Goal: Task Accomplishment & Management: Manage account settings

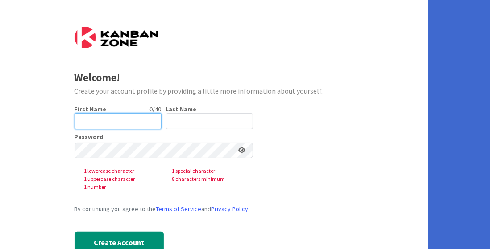
click at [104, 116] on input "text" at bounding box center [118, 121] width 87 height 16
type input "Lisa"
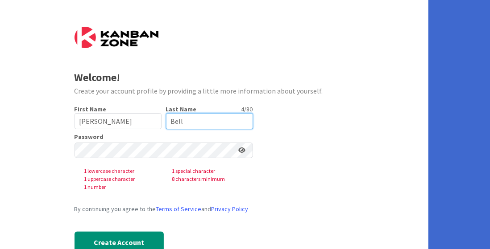
type input "Bell"
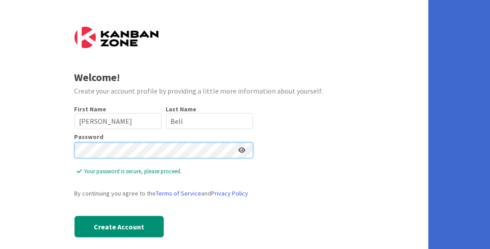
scroll to position [10, 0]
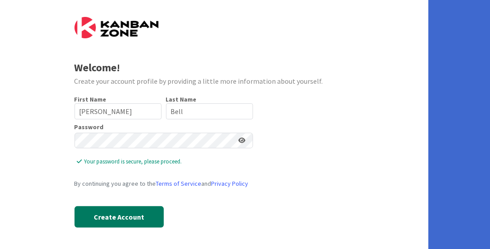
click at [111, 218] on button "Create Account" at bounding box center [119, 217] width 89 height 21
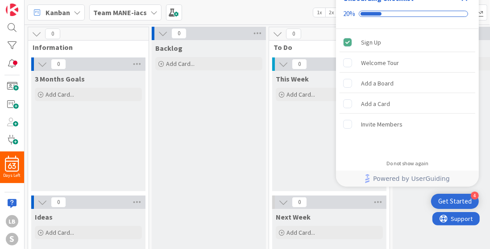
click at [266, 11] on div "Kanban Team MANE-iacs 1x 2x 3x" at bounding box center [257, 12] width 465 height 25
click at [7, 59] on div at bounding box center [12, 63] width 18 height 13
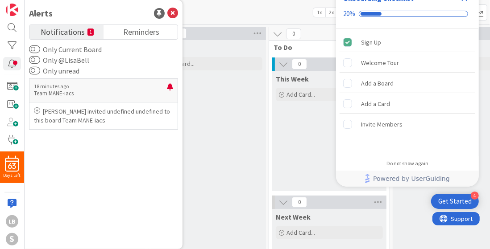
click at [217, 12] on div "Kanban Team MANE-iacs 1x 2x 3x" at bounding box center [257, 12] width 465 height 25
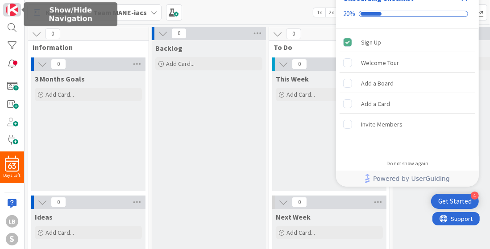
click at [11, 10] on img at bounding box center [12, 10] width 12 height 12
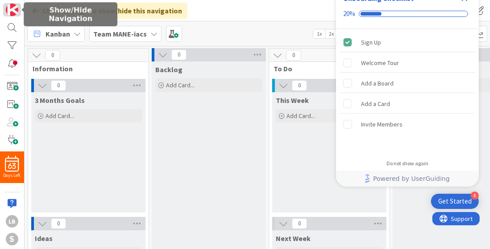
click at [14, 10] on img at bounding box center [12, 10] width 12 height 12
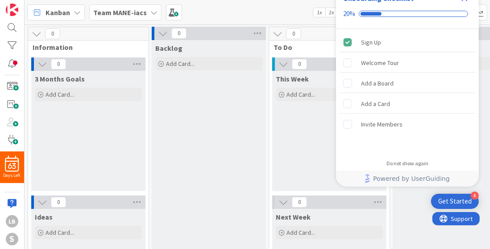
click at [38, 63] on icon at bounding box center [42, 64] width 10 height 10
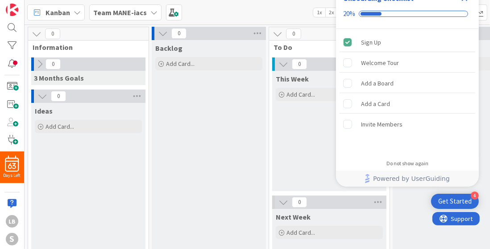
click at [38, 63] on icon at bounding box center [40, 64] width 10 height 10
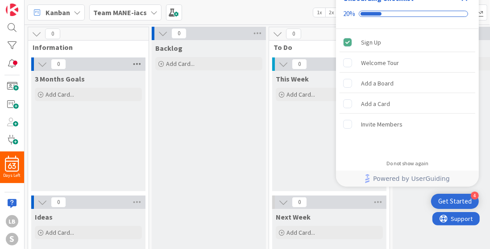
click at [138, 64] on icon at bounding box center [137, 64] width 12 height 13
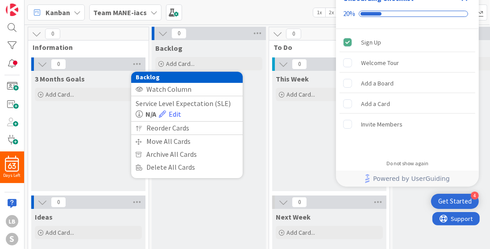
click at [140, 46] on div "Information" at bounding box center [88, 47] width 120 height 9
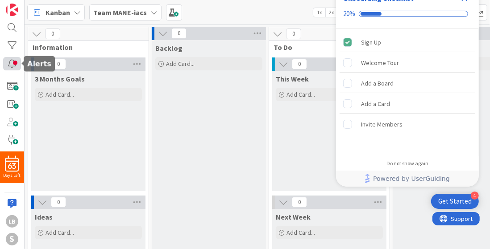
click at [10, 63] on div at bounding box center [12, 63] width 18 height 13
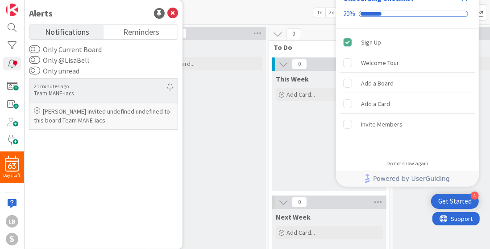
click at [85, 87] on p "21 minutes ago" at bounding box center [100, 86] width 133 height 6
click at [57, 92] on p "Team MANE-iacs" at bounding box center [100, 94] width 133 height 8
click at [35, 109] on icon at bounding box center [37, 111] width 6 height 6
click at [43, 115] on p "Emily Justus invited undefined undefined to this board Team MANE-iacs" at bounding box center [103, 116] width 139 height 18
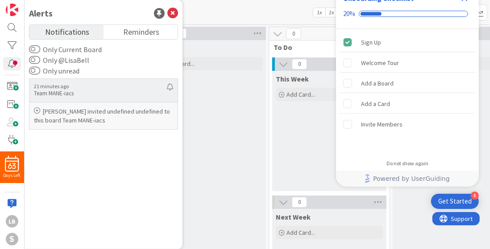
click at [70, 117] on p "Emily Justus invited undefined undefined to this board Team MANE-iacs" at bounding box center [103, 116] width 139 height 18
click at [74, 31] on span "Notifications" at bounding box center [67, 31] width 44 height 12
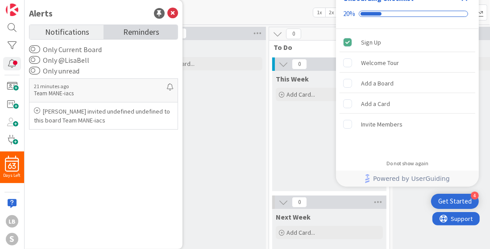
click at [132, 28] on span "Reminders" at bounding box center [141, 31] width 36 height 12
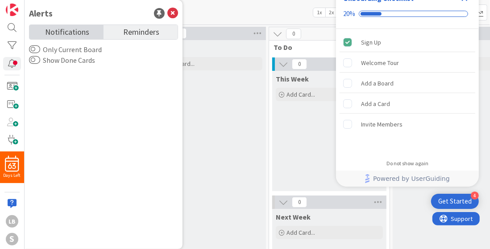
click at [53, 33] on span "Notifications" at bounding box center [67, 31] width 44 height 12
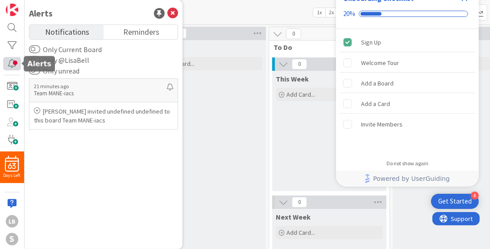
click at [8, 63] on div at bounding box center [12, 63] width 18 height 13
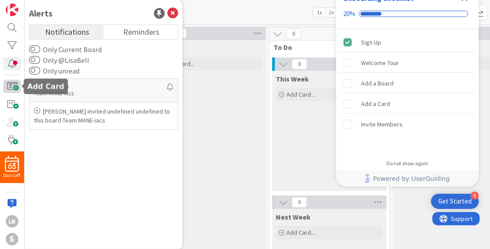
click at [18, 88] on span at bounding box center [12, 86] width 18 height 13
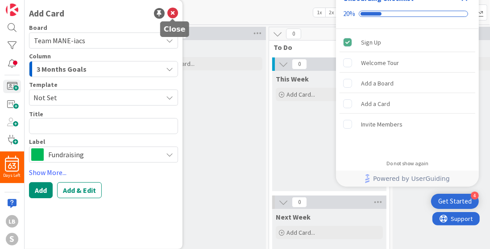
click at [172, 13] on icon at bounding box center [172, 13] width 11 height 11
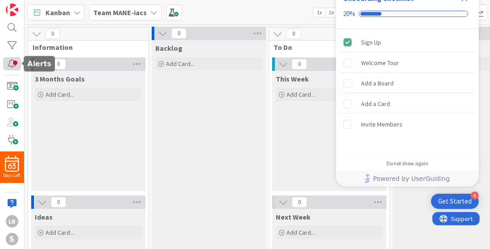
click at [13, 60] on div at bounding box center [12, 63] width 18 height 13
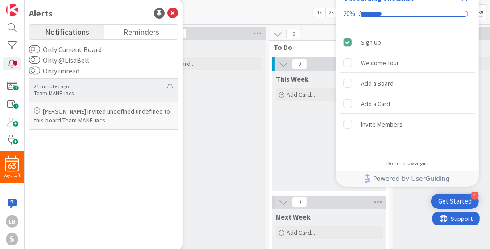
click at [58, 91] on p "Team MANE-iacs" at bounding box center [100, 94] width 133 height 8
click at [93, 91] on p "Team MANE-iacs" at bounding box center [100, 94] width 133 height 8
click at [56, 113] on p "Emily Justus invited undefined undefined to this board Team MANE-iacs" at bounding box center [103, 116] width 139 height 18
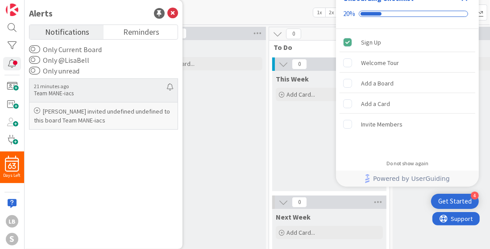
click at [40, 110] on p "Emily Justus invited undefined undefined to this board Team MANE-iacs" at bounding box center [103, 116] width 139 height 18
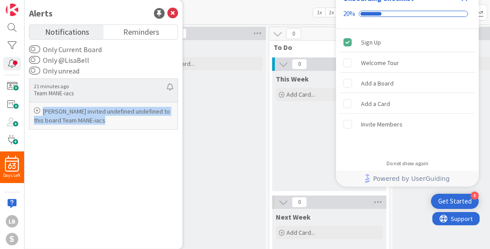
click at [40, 110] on p "Emily Justus invited undefined undefined to this board Team MANE-iacs" at bounding box center [103, 116] width 139 height 18
click at [77, 150] on div "21 minutes ago Team MANE-iacs Emily Justus invited undefined undefined to this …" at bounding box center [103, 159] width 149 height 166
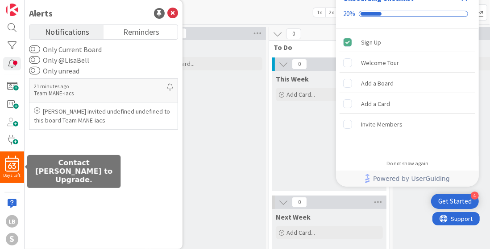
click at [12, 182] on div "63 Days Left" at bounding box center [12, 168] width 24 height 32
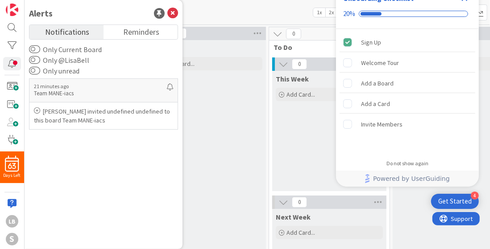
click at [0, 207] on div "63 Days Left LB S" at bounding box center [12, 124] width 25 height 249
click at [13, 203] on div at bounding box center [12, 203] width 18 height 13
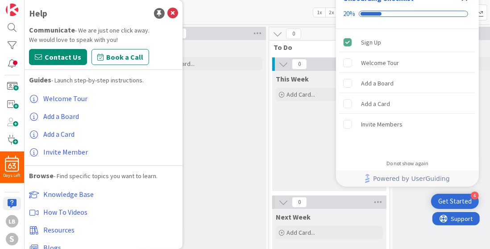
drag, startPoint x: 13, startPoint y: 203, endPoint x: 248, endPoint y: 11, distance: 303.2
click at [248, 11] on div "Kanban Team MANE-iacs 1x 2x 3x" at bounding box center [257, 12] width 465 height 25
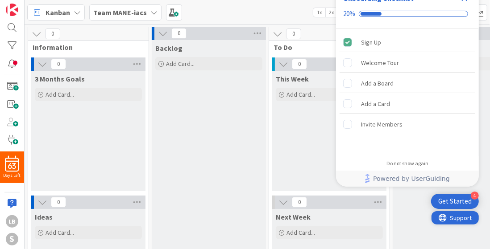
click at [468, 212] on span "Support" at bounding box center [454, 217] width 33 height 13
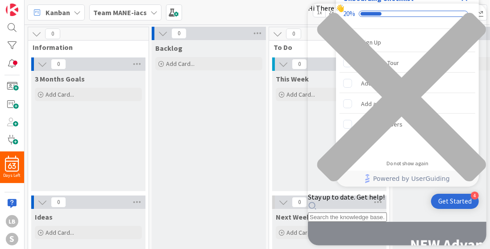
click at [476, 16] on div "close resource center" at bounding box center [396, 102] width 178 height 180
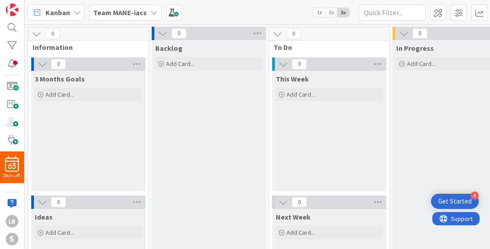
click at [463, 199] on div "Get Started" at bounding box center [454, 201] width 33 height 9
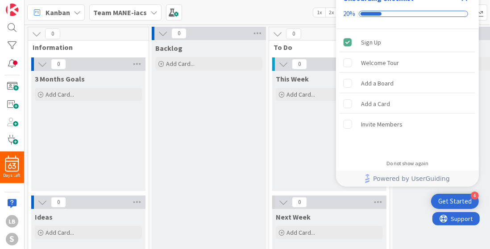
click at [465, 6] on div "Onboarding Checklist 20%" at bounding box center [407, 6] width 143 height 45
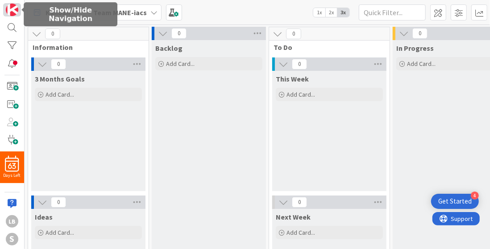
click at [11, 10] on img at bounding box center [12, 10] width 12 height 12
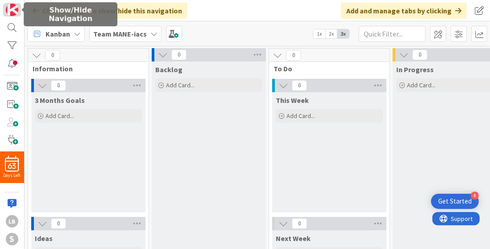
click at [11, 10] on img at bounding box center [12, 10] width 12 height 12
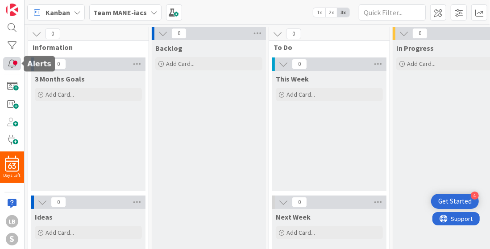
click at [12, 64] on div at bounding box center [12, 63] width 18 height 13
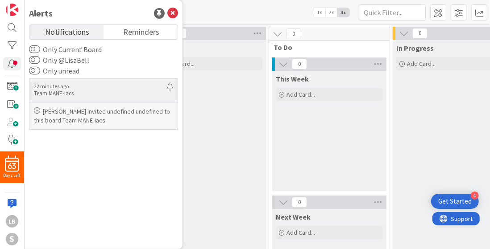
click at [38, 113] on icon at bounding box center [37, 111] width 6 height 6
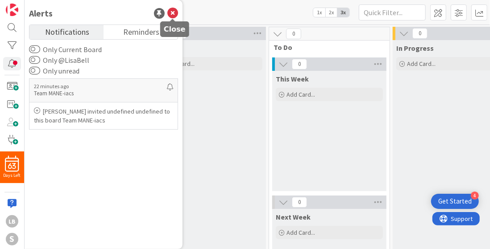
click at [172, 15] on icon at bounding box center [172, 13] width 11 height 11
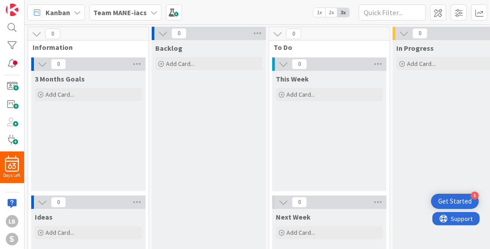
click at [118, 10] on b "Team MANE-iacs" at bounding box center [120, 12] width 54 height 9
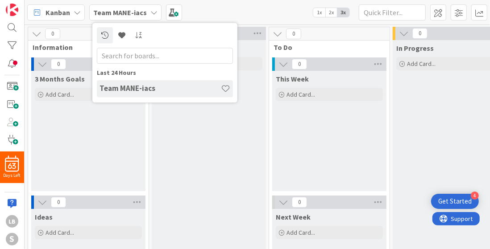
click at [198, 12] on div "Kanban Team MANE-iacs Last 24 Hours Team MANE-iacs 1x 2x 3x" at bounding box center [257, 12] width 465 height 25
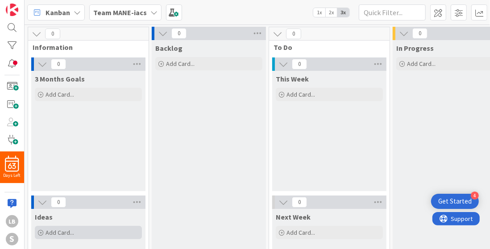
click at [36, 227] on div "Add Card..." at bounding box center [88, 232] width 107 height 13
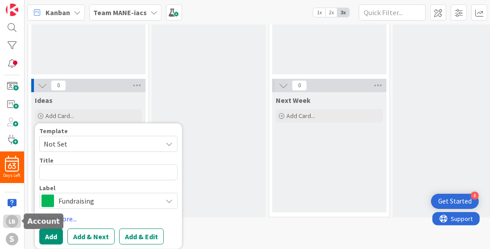
click at [13, 224] on div "LB" at bounding box center [12, 222] width 12 height 12
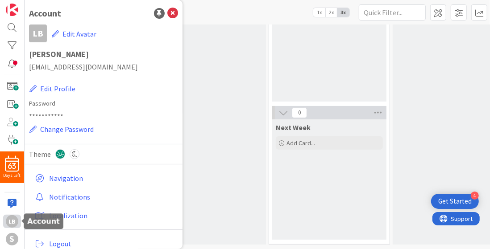
scroll to position [95, 0]
click at [71, 33] on button "Edit Avatar" at bounding box center [74, 34] width 46 height 19
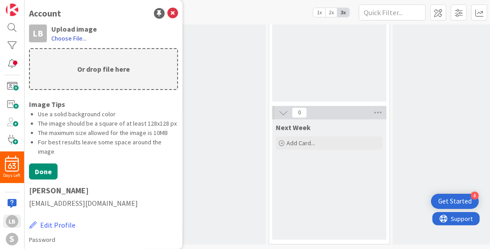
click at [67, 39] on label "Choose File..." at bounding box center [68, 38] width 35 height 9
click at [25, 0] on input "Choose File..." at bounding box center [25, 0] width 0 height 0
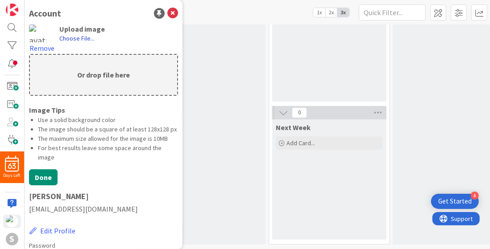
click at [60, 38] on label "Choose File..." at bounding box center [76, 38] width 35 height 9
click at [25, 0] on input "Choose File..." at bounding box center [25, 0] width 0 height 0
click at [40, 45] on button "Remove" at bounding box center [42, 48] width 26 height 12
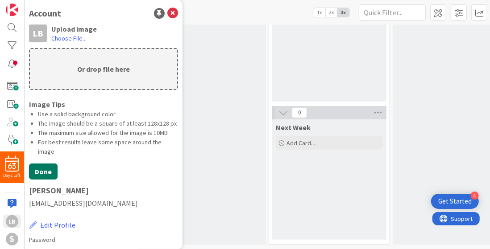
click at [40, 180] on button "Done" at bounding box center [43, 172] width 29 height 16
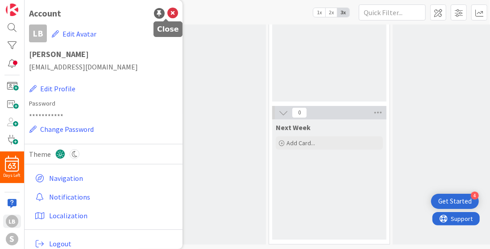
click at [167, 14] on icon at bounding box center [172, 13] width 11 height 11
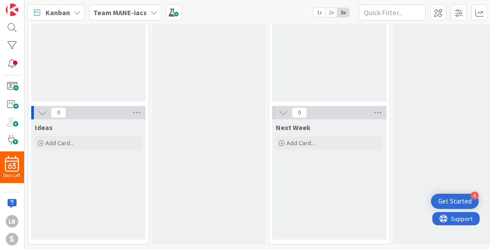
scroll to position [0, 0]
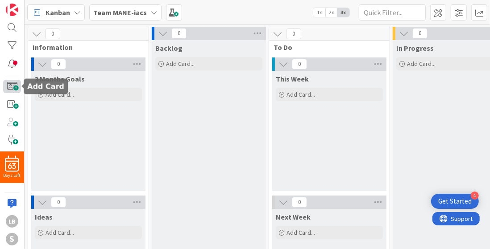
click at [17, 87] on span at bounding box center [12, 86] width 18 height 13
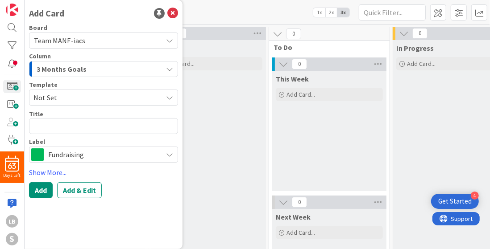
click at [140, 44] on span "Team MANE-iacs" at bounding box center [96, 40] width 124 height 12
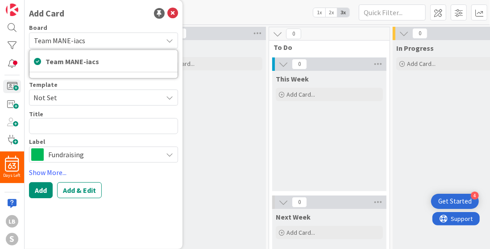
click at [145, 24] on div "Add Card Board Team MANE-iacs Team MANE-iacs Column 3 Months Goals Template Not…" at bounding box center [104, 124] width 158 height 249
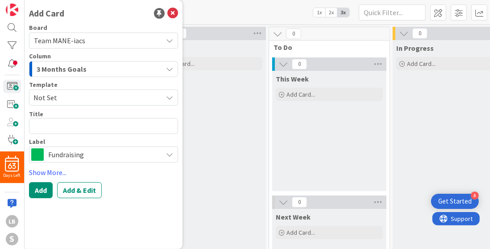
click at [123, 71] on div "3 Months Goals" at bounding box center [98, 69] width 128 height 14
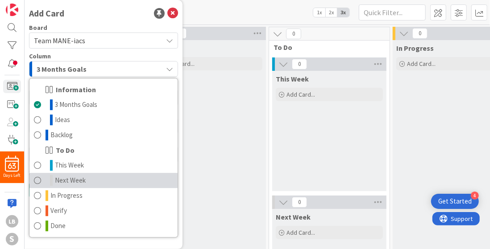
click at [37, 180] on span at bounding box center [37, 180] width 7 height 11
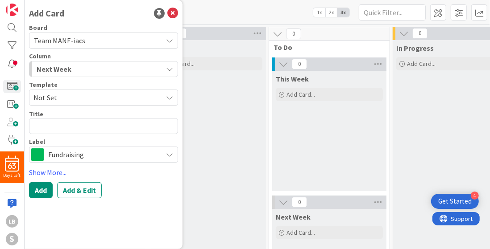
click at [111, 72] on div "Next Week" at bounding box center [98, 69] width 128 height 14
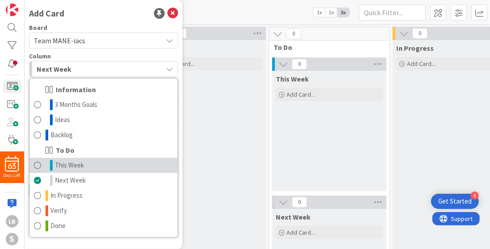
click at [36, 166] on span at bounding box center [37, 165] width 7 height 11
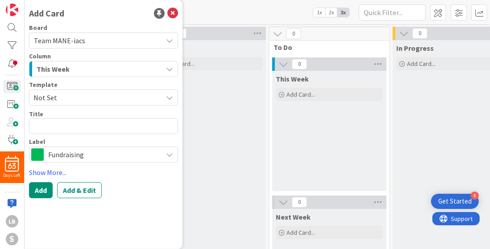
click at [92, 100] on span "Not Set" at bounding box center [94, 98] width 122 height 12
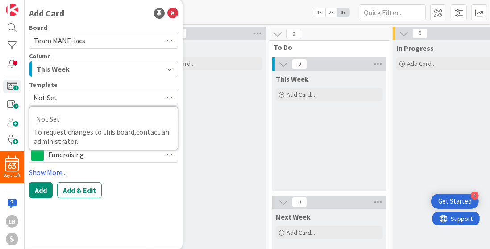
click at [79, 99] on span "Not Set" at bounding box center [94, 98] width 122 height 12
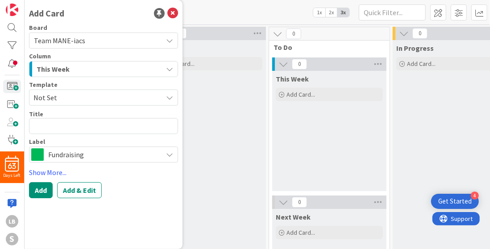
click at [70, 155] on span "Fundraising" at bounding box center [103, 155] width 110 height 12
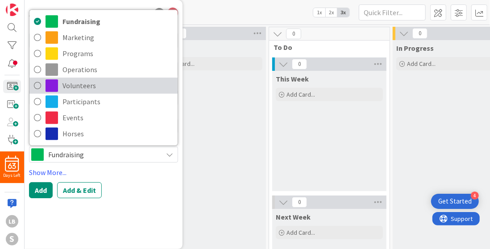
click at [78, 89] on span "Volunteers" at bounding box center [117, 85] width 111 height 13
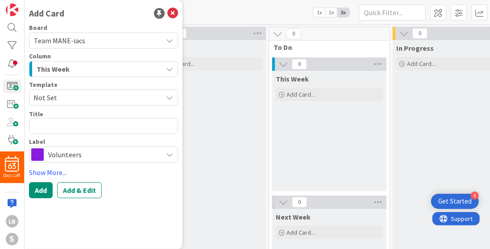
click at [99, 160] on span "Volunteers" at bounding box center [103, 155] width 110 height 12
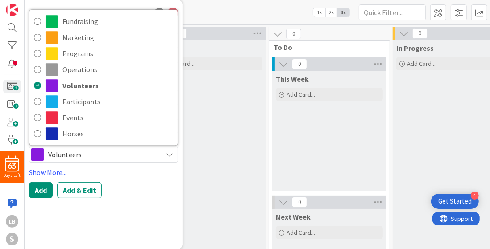
click at [99, 160] on span "Volunteers" at bounding box center [103, 155] width 110 height 12
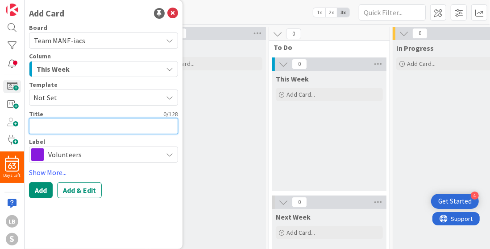
click at [94, 129] on textarea at bounding box center [103, 126] width 149 height 16
type textarea "x"
type textarea "S"
type textarea "x"
type textarea "Se"
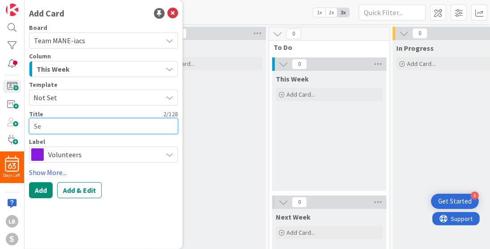
type textarea "x"
type textarea "Sen"
type textarea "x"
type textarea "Send"
type textarea "x"
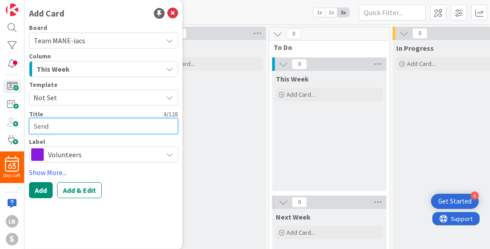
type textarea "Send"
type textarea "x"
type textarea "Send e"
type textarea "x"
type textarea "Send em"
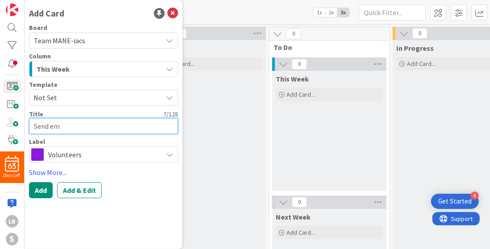
type textarea "x"
type textarea "Send ema"
type textarea "x"
type textarea "Send emai"
type textarea "x"
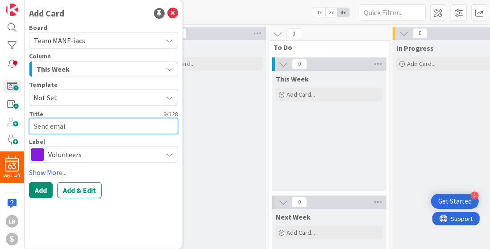
type textarea "Send email"
type textarea "x"
type textarea "Send email"
type textarea "x"
type textarea "Send email f"
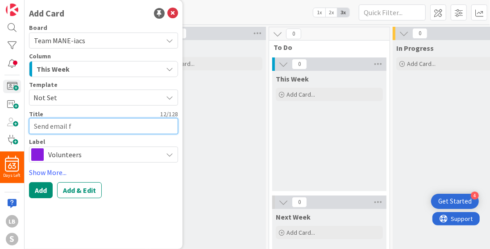
type textarea "x"
type textarea "Send email fo"
type textarea "x"
type textarea "Send email for"
type textarea "x"
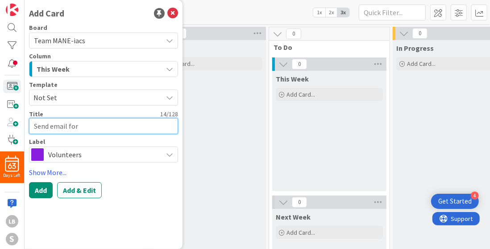
type textarea "Send email for"
type textarea "x"
type textarea "Send email for h"
type textarea "x"
type textarea "Send email for ho"
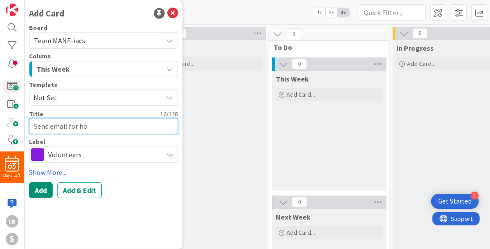
type textarea "x"
type textarea "Send email for hor"
type textarea "x"
type textarea "Send email for hors"
type textarea "x"
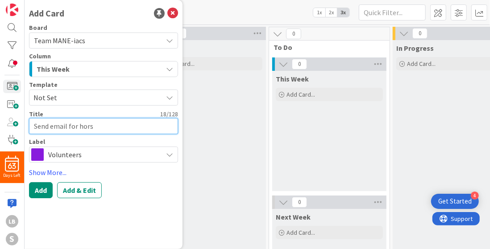
type textarea "Send email for horse"
type textarea "x"
type textarea "Send email for horse"
type textarea "x"
type textarea "Send email for horse l"
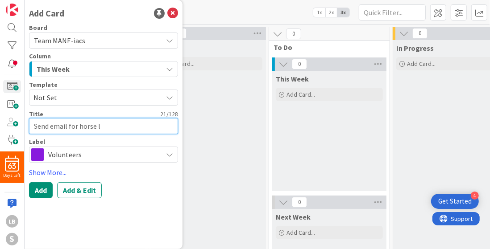
type textarea "x"
type textarea "Send email for horse le"
type textarea "x"
type textarea "Send email for horse lea"
type textarea "x"
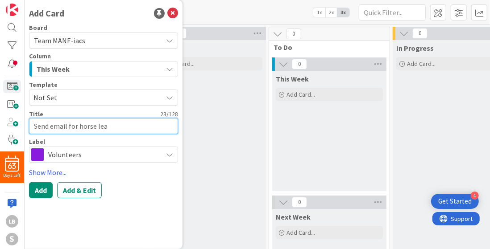
type textarea "Send email for horse lead"
type textarea "x"
type textarea "Send email for horse leade"
type textarea "x"
type textarea "Send email for horse leader"
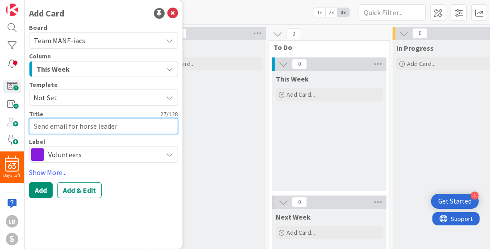
type textarea "x"
type textarea "Send email for horse leader t"
type textarea "x"
type textarea "Send email for horse leader tra"
type textarea "x"
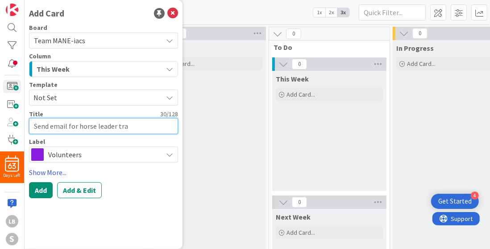
type textarea "Send email for horse leader trai"
type textarea "x"
type textarea "Send email for horse leader train"
type textarea "x"
type textarea "Send email for horse leader traini"
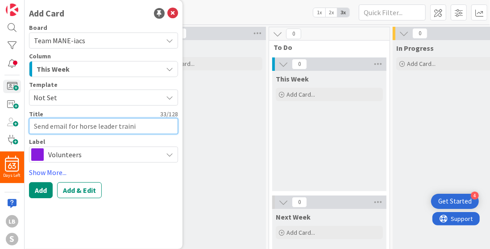
type textarea "x"
type textarea "Send email for horse leader trainin"
type textarea "x"
type textarea "Send email for horse leader training"
click at [73, 82] on div "Template" at bounding box center [103, 85] width 149 height 6
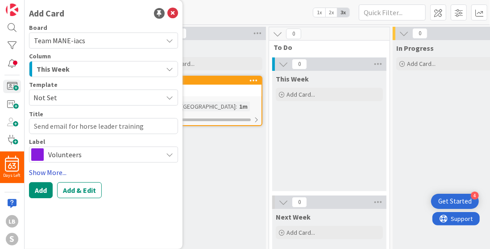
click at [48, 172] on link "Show More..." at bounding box center [103, 172] width 149 height 11
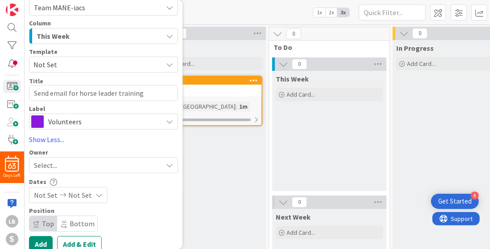
scroll to position [37, 0]
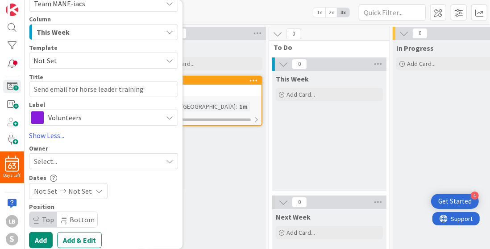
click at [100, 191] on div "Not Set Not Set" at bounding box center [68, 191] width 79 height 16
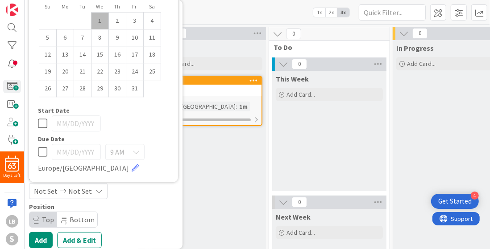
click at [129, 203] on div "Board Team MANE-iacs Team MANE-iacs Column This Week Information 3 Months Goals…" at bounding box center [103, 118] width 149 height 261
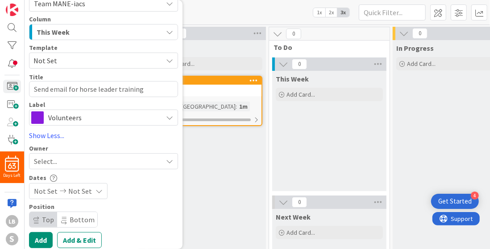
scroll to position [0, 0]
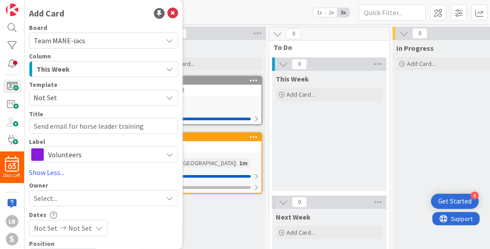
type textarea "x"
click at [167, 11] on icon at bounding box center [172, 13] width 11 height 11
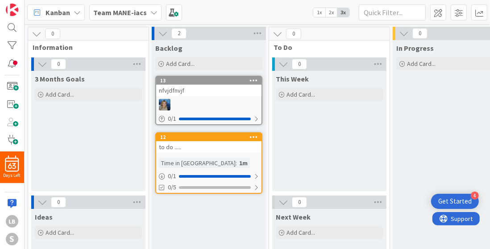
click at [187, 107] on div at bounding box center [208, 105] width 105 height 12
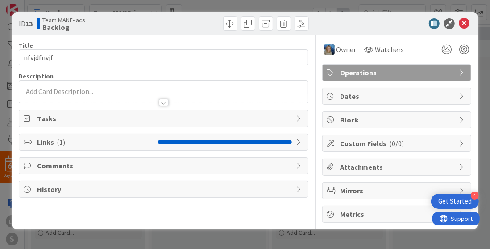
click at [171, 169] on div "Title 10 / 128 nfvjdfnvjf Description Owner Watchers Operations Tasks Links ( 1…" at bounding box center [163, 129] width 289 height 188
click at [465, 24] on icon at bounding box center [464, 23] width 11 height 11
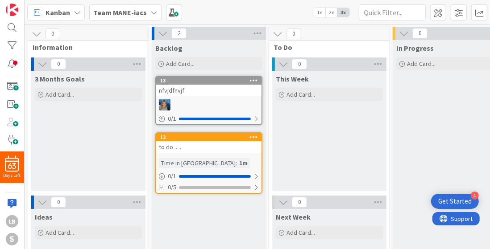
click at [200, 149] on div "to do ....." at bounding box center [208, 147] width 105 height 12
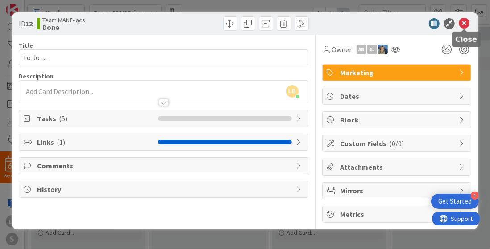
click at [468, 24] on icon at bounding box center [464, 23] width 11 height 11
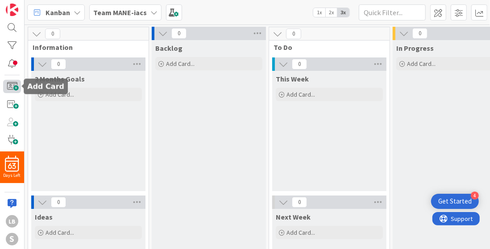
click at [17, 83] on span at bounding box center [12, 86] width 18 height 13
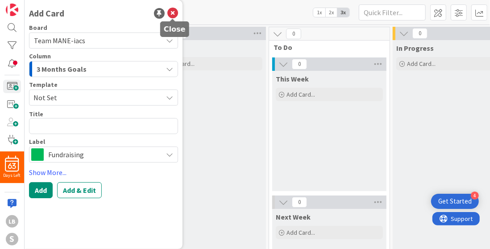
click at [172, 12] on icon at bounding box center [172, 13] width 11 height 11
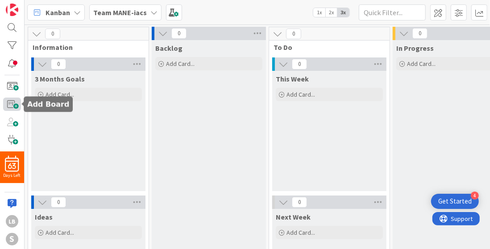
click at [11, 105] on span at bounding box center [12, 104] width 18 height 13
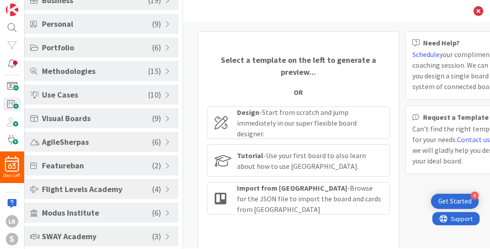
scroll to position [88, 0]
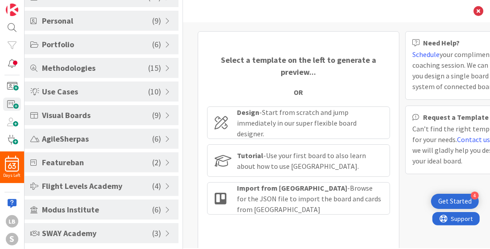
click at [70, 233] on span "SWAY Academy" at bounding box center [97, 234] width 110 height 12
click at [166, 233] on span at bounding box center [169, 233] width 8 height 7
click at [154, 232] on span "( 3 )" at bounding box center [156, 234] width 9 height 12
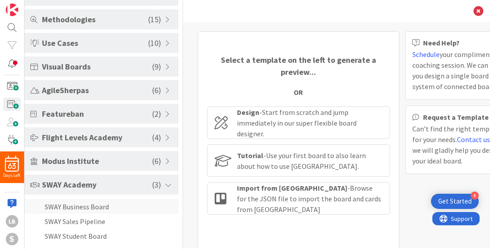
click at [105, 207] on li "SWAY Business Board" at bounding box center [102, 206] width 154 height 15
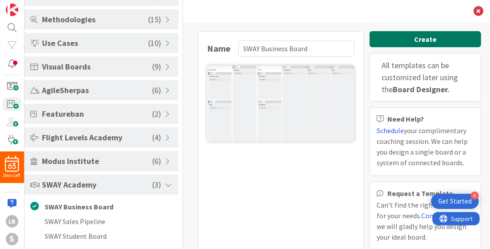
click at [439, 37] on button "Create" at bounding box center [425, 39] width 112 height 16
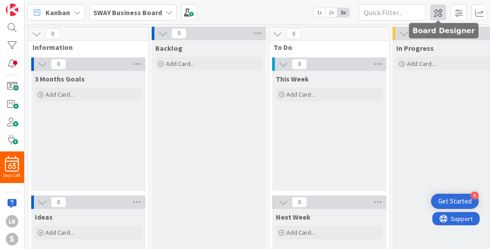
click at [441, 19] on span at bounding box center [438, 12] width 16 height 16
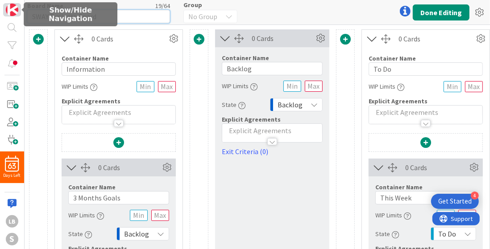
drag, startPoint x: 108, startPoint y: 16, endPoint x: 12, endPoint y: 15, distance: 95.9
click at [12, 15] on div "63 Days Left LB S Board Name 19 / 64 SWAY Business Board Group No Group Done Ed…" at bounding box center [245, 124] width 490 height 249
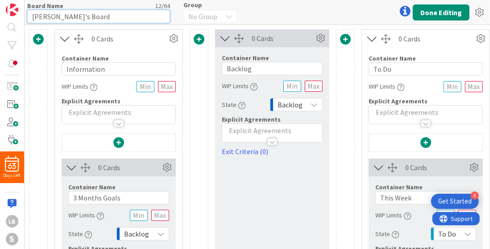
drag, startPoint x: 77, startPoint y: 16, endPoint x: 0, endPoint y: 14, distance: 77.2
click at [0, 14] on div "63 Days Left LB S Board Name 12 / 64 Lisa's Board Group No Group Done Editing 0…" at bounding box center [245, 124] width 490 height 249
type input "My Board"
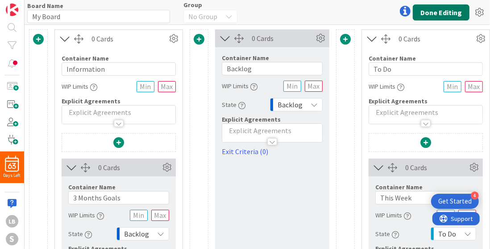
click at [444, 17] on button "Done Editing" at bounding box center [441, 12] width 57 height 16
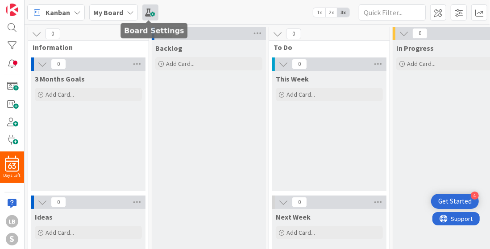
click at [152, 11] on span at bounding box center [150, 12] width 16 height 16
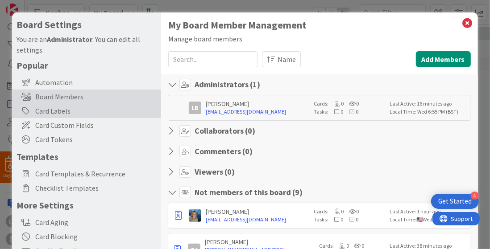
click at [67, 110] on div "Card Labels" at bounding box center [86, 111] width 149 height 14
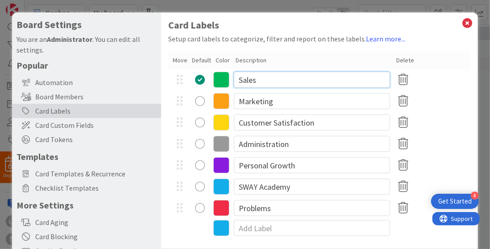
drag, startPoint x: 316, startPoint y: 79, endPoint x: 213, endPoint y: 74, distance: 102.8
click at [213, 74] on div "Sales" at bounding box center [319, 79] width 302 height 21
click at [434, 59] on div "Move Default Color Description Delete" at bounding box center [319, 60] width 302 height 18
drag, startPoint x: 272, startPoint y: 80, endPoint x: 210, endPoint y: 81, distance: 62.5
click at [210, 81] on div "Sales" at bounding box center [319, 79] width 302 height 21
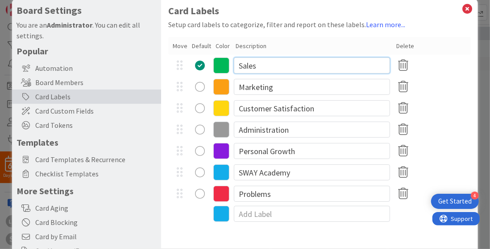
scroll to position [15, 0]
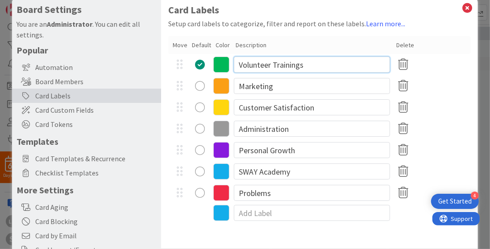
type input "Volunteer Trainings"
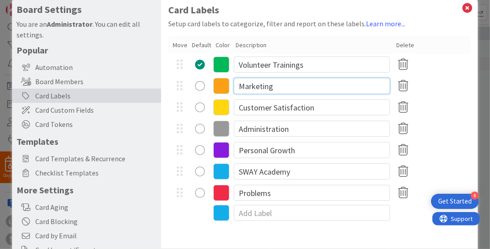
drag, startPoint x: 288, startPoint y: 88, endPoint x: 231, endPoint y: 87, distance: 57.6
click at [231, 87] on div "Marketing" at bounding box center [319, 85] width 302 height 21
type input "S"
type input "Admin"
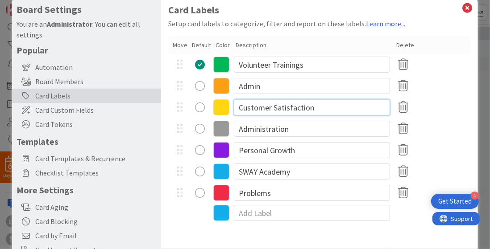
drag, startPoint x: 319, startPoint y: 109, endPoint x: 235, endPoint y: 111, distance: 84.3
click at [235, 111] on input "Customer Satisfaction" at bounding box center [312, 108] width 156 height 16
type input "S"
type input "F"
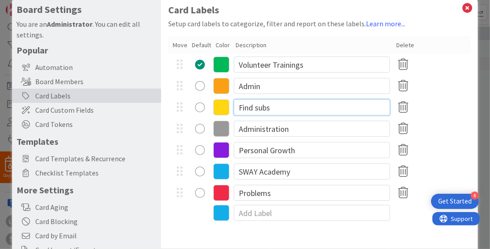
type input "Find subs"
drag, startPoint x: 300, startPoint y: 128, endPoint x: 221, endPoint y: 124, distance: 79.1
click at [221, 124] on div "Administration" at bounding box center [319, 128] width 302 height 21
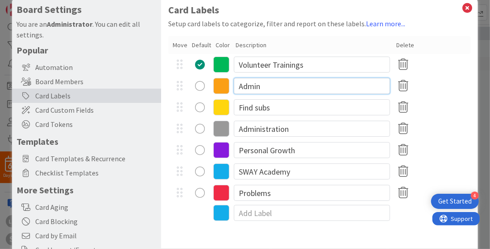
drag, startPoint x: 264, startPoint y: 88, endPoint x: 233, endPoint y: 85, distance: 30.6
click at [233, 85] on div "Admin" at bounding box center [319, 85] width 302 height 21
paste input "istration"
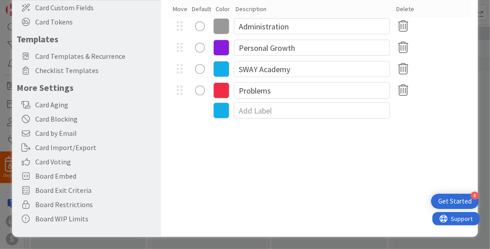
scroll to position [0, 0]
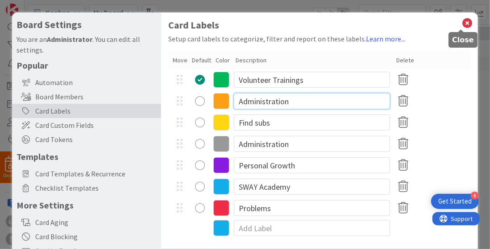
type input "Administration"
click at [463, 25] on icon at bounding box center [468, 23] width 12 height 12
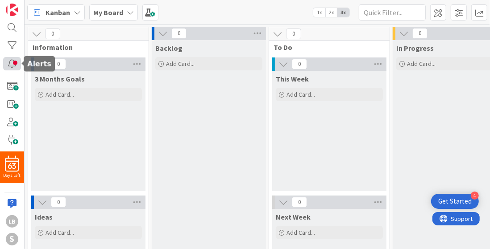
click at [10, 61] on div at bounding box center [12, 63] width 18 height 13
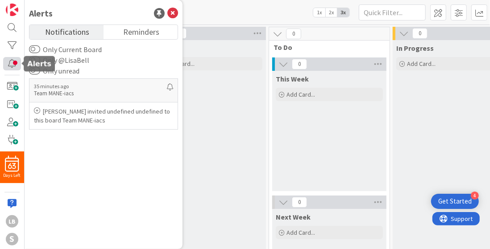
click at [15, 62] on div at bounding box center [12, 63] width 18 height 13
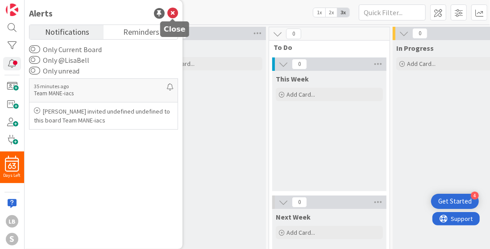
click at [173, 13] on icon at bounding box center [172, 13] width 11 height 11
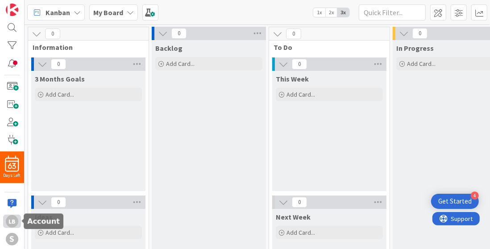
click at [13, 224] on div "LB" at bounding box center [12, 222] width 12 height 12
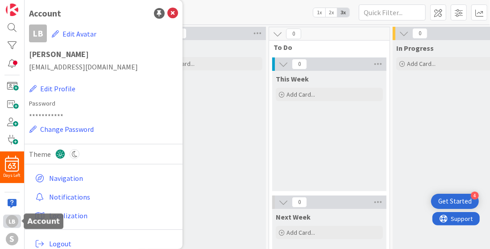
click at [13, 224] on div "LB" at bounding box center [12, 222] width 12 height 12
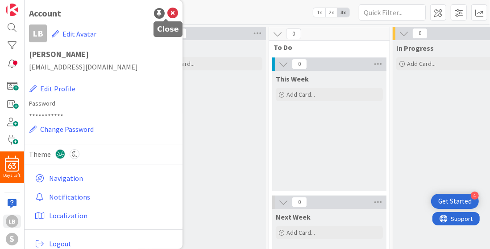
click at [167, 17] on icon at bounding box center [172, 13] width 11 height 11
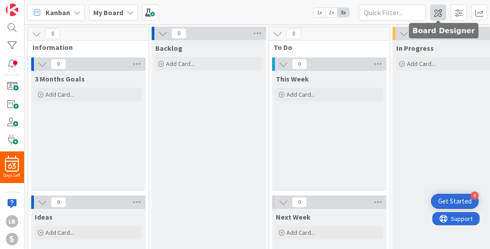
click at [440, 12] on span at bounding box center [438, 12] width 16 height 16
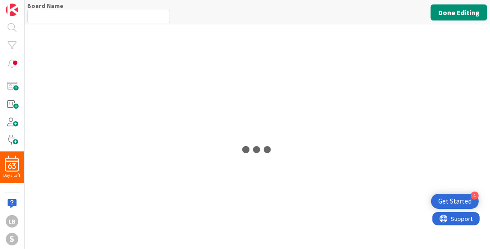
type input "My Board"
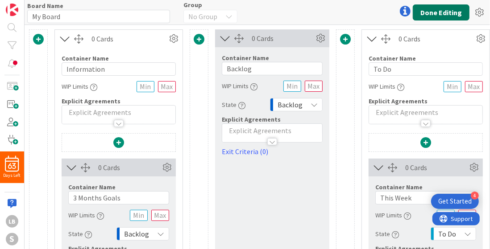
click at [443, 14] on button "Done Editing" at bounding box center [441, 12] width 57 height 16
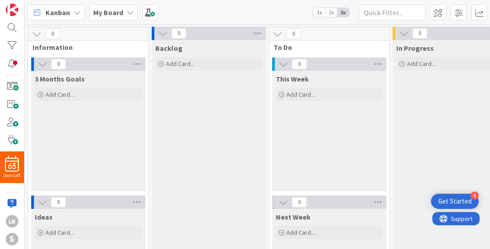
click at [129, 11] on icon at bounding box center [130, 12] width 7 height 7
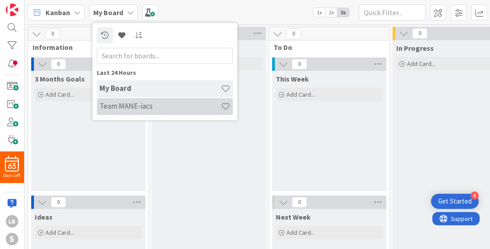
click at [126, 103] on h4 "Team MANE-iacs" at bounding box center [160, 106] width 121 height 9
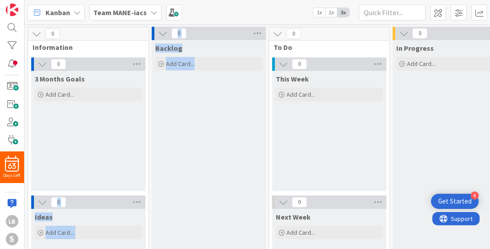
drag, startPoint x: 126, startPoint y: 103, endPoint x: 284, endPoint y: 121, distance: 158.6
click at [284, 121] on div "0 Information 0 3 Months Goals Add Card... 0 Ideas Add Card... 0 Backlog Add Ca…" at bounding box center [407, 183] width 763 height 312
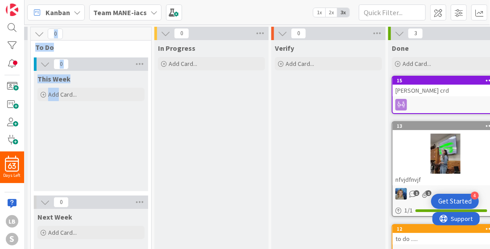
scroll to position [0, 307]
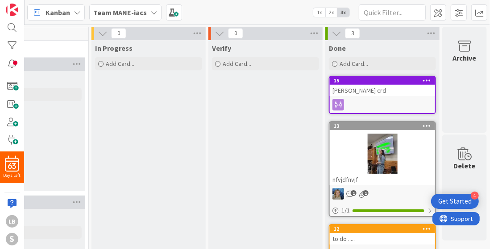
click at [268, 8] on div "Kanban Team MANE-iacs 1x 2x 3x" at bounding box center [257, 12] width 465 height 25
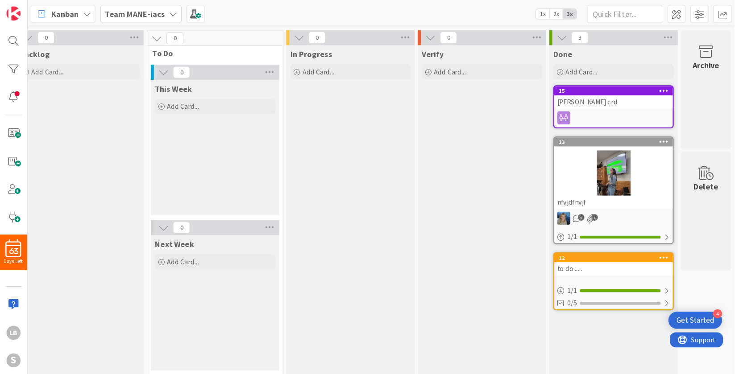
scroll to position [0, 0]
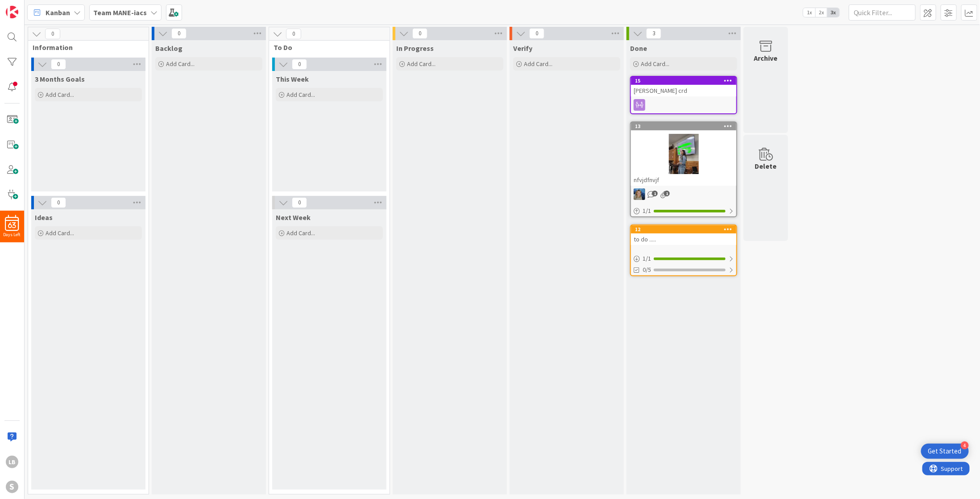
drag, startPoint x: 829, startPoint y: 180, endPoint x: 935, endPoint y: 169, distance: 107.2
click at [490, 169] on div "0 Information 0 3 Months Goals Add Card... 0 Ideas Add Card... 0 Backlog Add Ca…" at bounding box center [502, 263] width 952 height 472
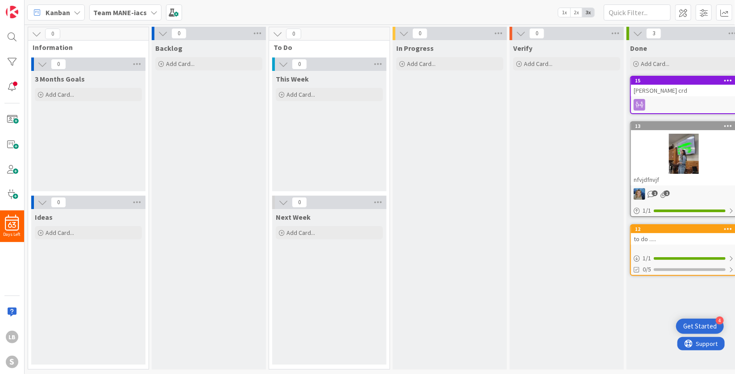
click at [408, 4] on div "Kanban Team MANE-iacs 1x 2x 3x" at bounding box center [380, 12] width 710 height 25
click at [136, 8] on b "Team MANE-iacs" at bounding box center [120, 12] width 54 height 9
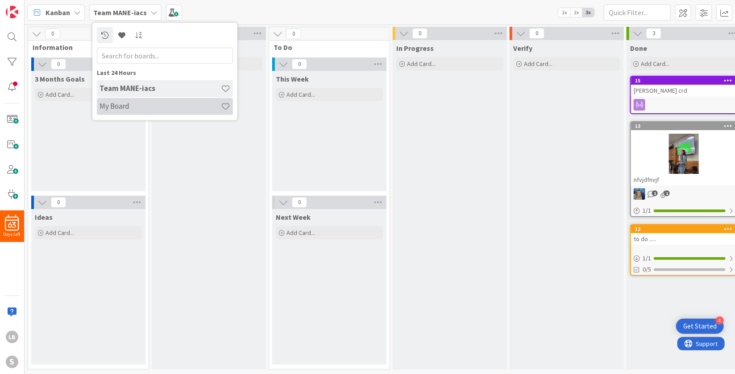
click at [137, 110] on h4 "My Board" at bounding box center [160, 106] width 121 height 9
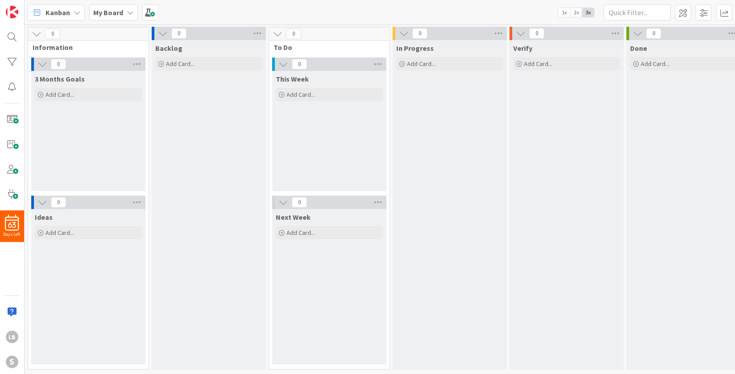
drag, startPoint x: 698, startPoint y: 15, endPoint x: 473, endPoint y: 2, distance: 225.3
click at [473, 2] on div "Kanban My Board 1x 2x 3x" at bounding box center [380, 12] width 710 height 25
